Goal: Find specific page/section: Find specific page/section

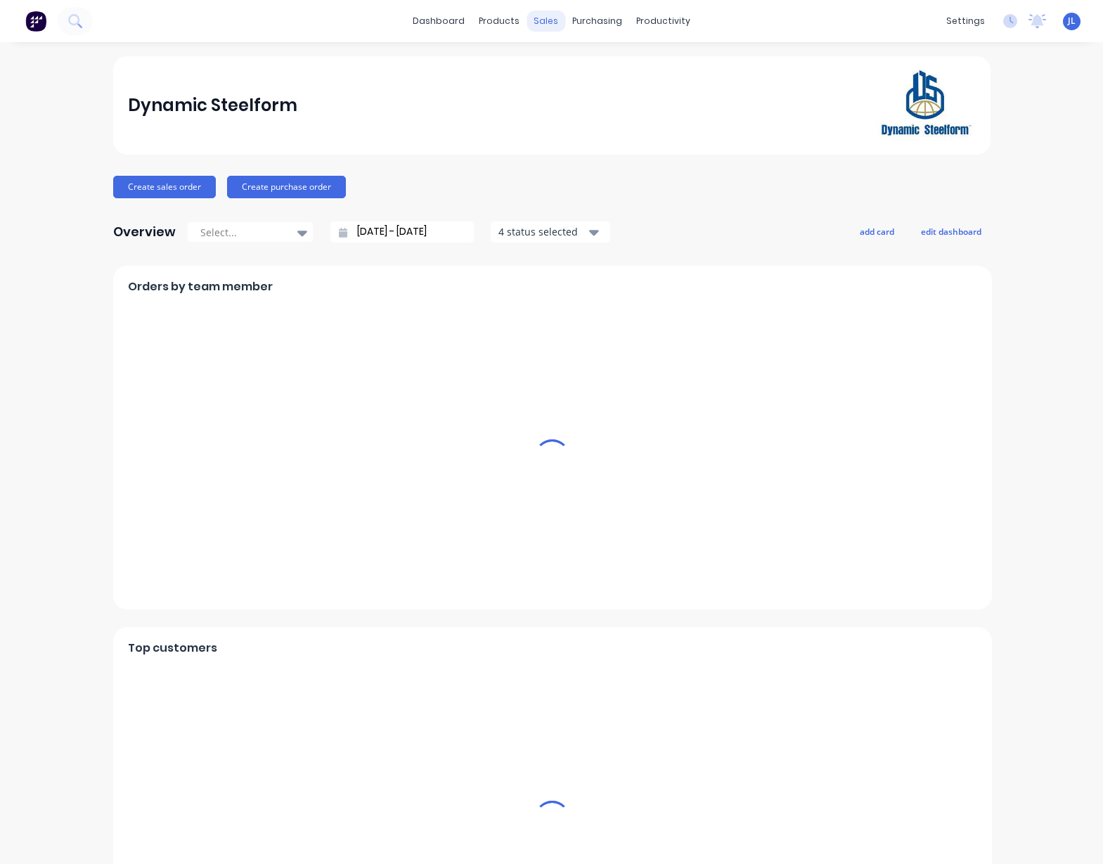
click at [541, 20] on div "sales" at bounding box center [546, 21] width 39 height 21
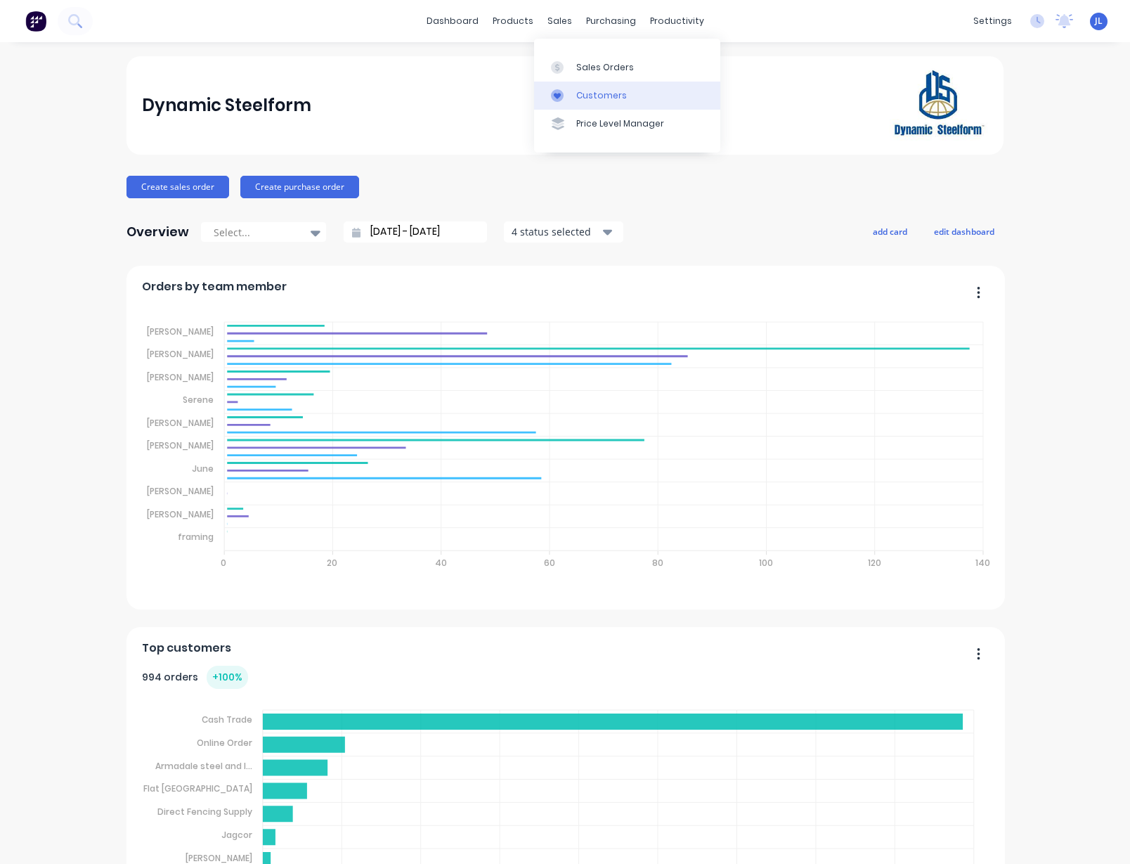
click at [586, 99] on div "Customers" at bounding box center [601, 95] width 51 height 13
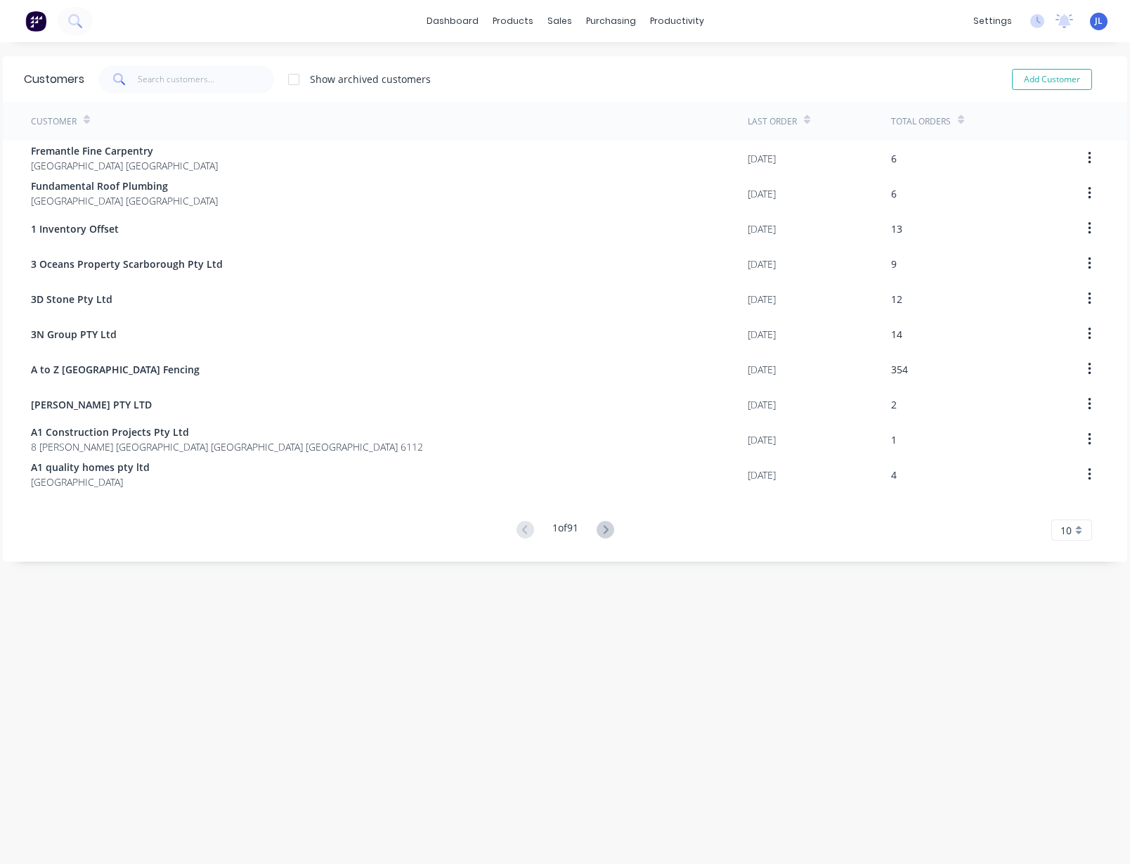
click at [172, 33] on div "dashboard products sales purchasing productivity dashboard products Product Cat…" at bounding box center [565, 21] width 1130 height 42
click at [241, 61] on div "Customers Show archived customers Add Customer" at bounding box center [565, 79] width 1125 height 46
click at [340, 22] on div "dashboard products sales purchasing productivity dashboard products Product Cat…" at bounding box center [565, 21] width 1130 height 42
click at [350, 10] on div "dashboard products sales purchasing productivity dashboard products Product Cat…" at bounding box center [565, 21] width 1130 height 42
click at [122, 15] on div "dashboard products sales purchasing productivity dashboard products Product Cat…" at bounding box center [565, 21] width 1130 height 42
